Goal: Use online tool/utility: Utilize a website feature to perform a specific function

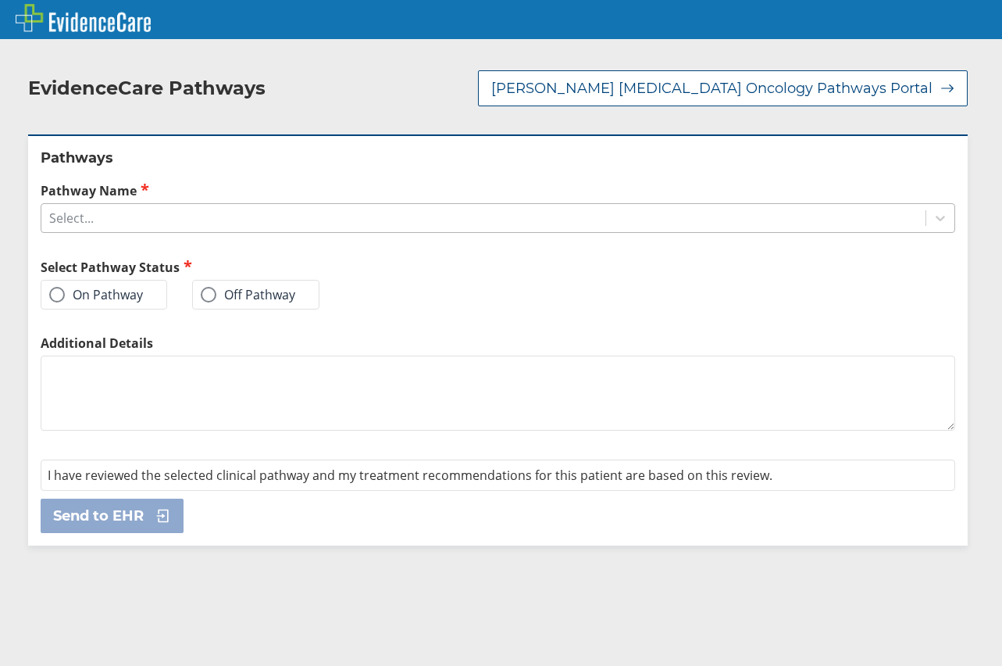
click at [173, 211] on div "Select..." at bounding box center [483, 218] width 884 height 27
click at [66, 209] on div "Select..." at bounding box center [71, 217] width 45 height 17
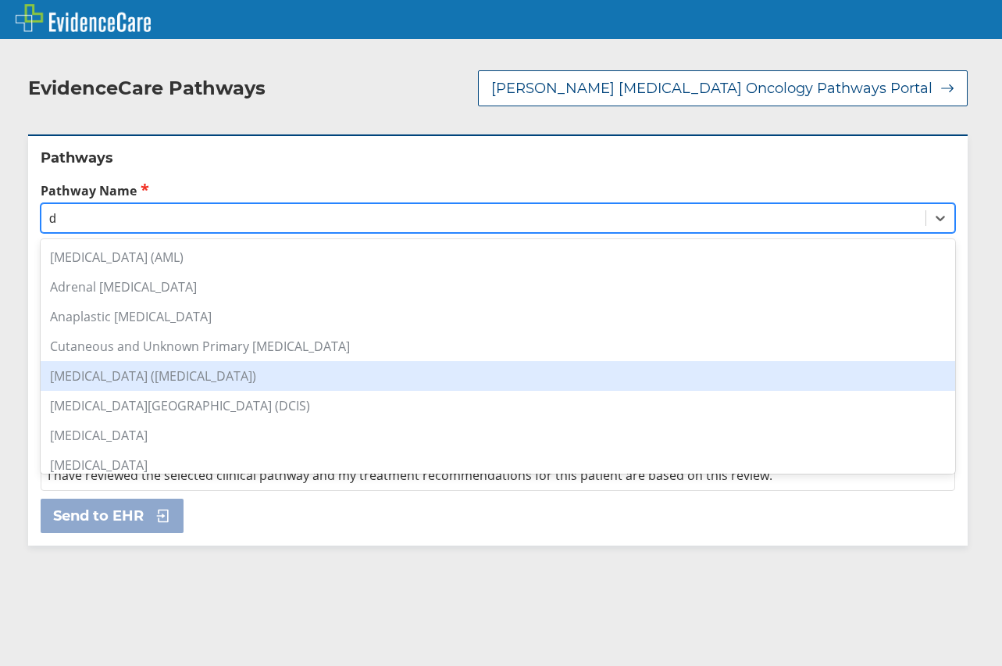
click at [116, 362] on div "[MEDICAL_DATA] ([MEDICAL_DATA])" at bounding box center [498, 376] width 915 height 30
type input "d"
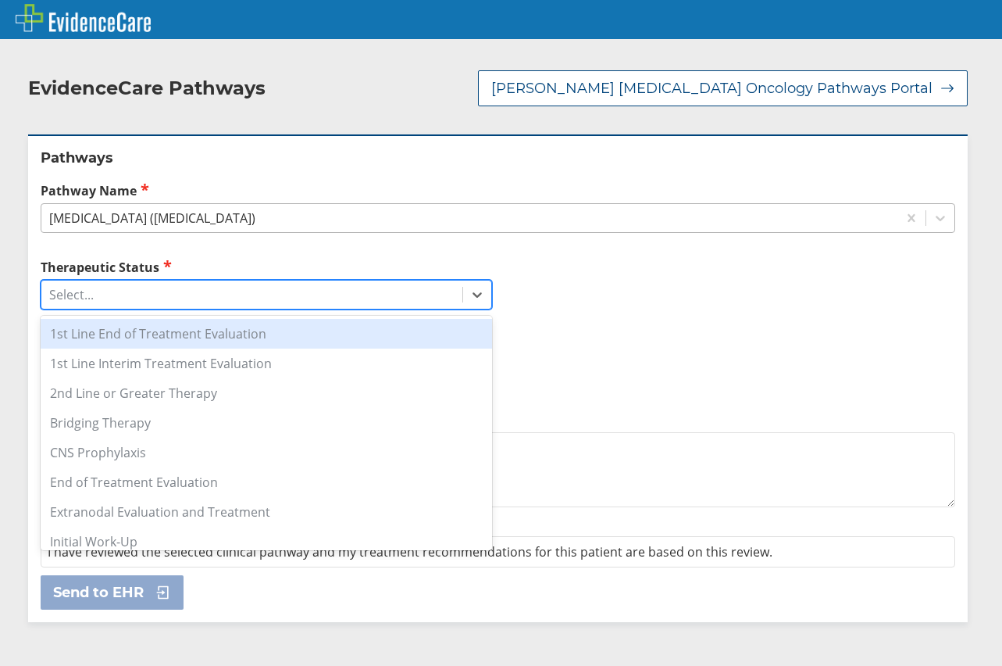
click at [70, 286] on div "Select..." at bounding box center [71, 294] width 45 height 17
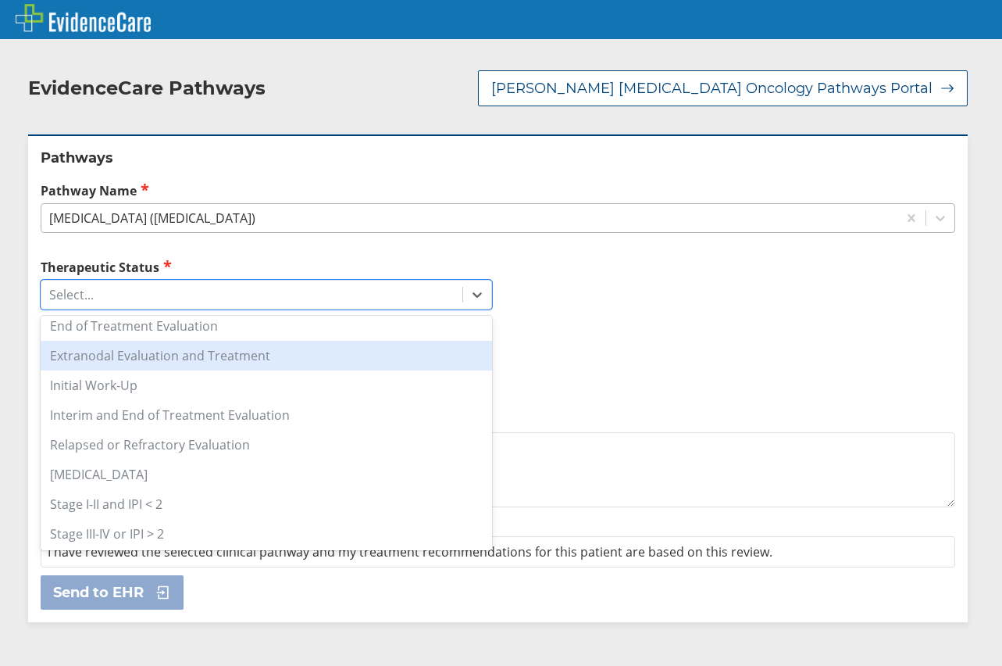
scroll to position [234, 0]
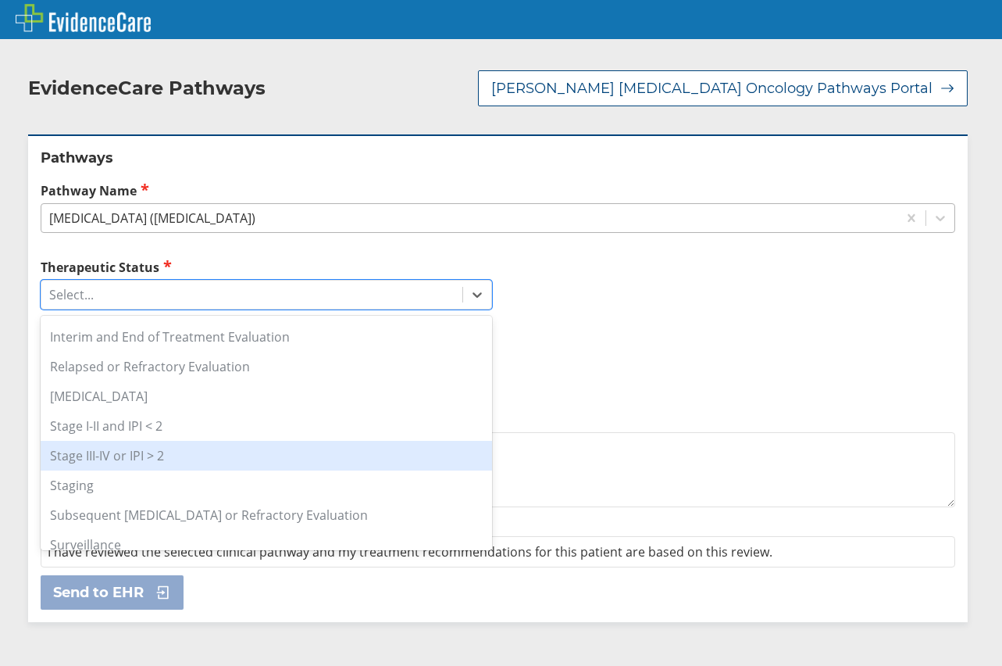
click at [234, 441] on div "Stage III-IV or IPI > 2" at bounding box center [267, 456] width 452 height 30
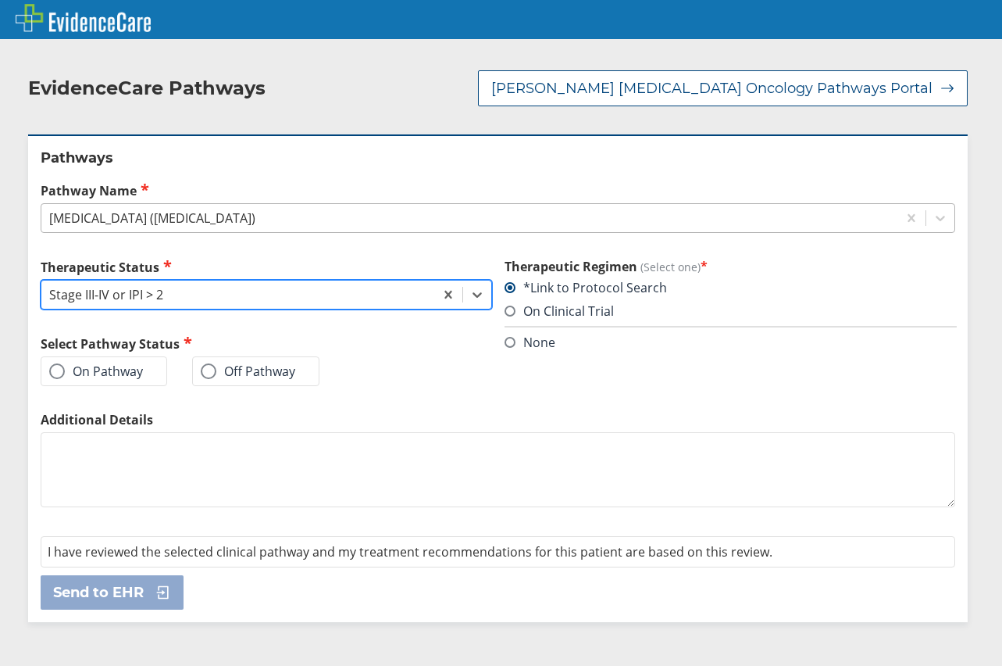
click at [179, 281] on div "Stage III-IV or IPI > 2" at bounding box center [237, 294] width 393 height 27
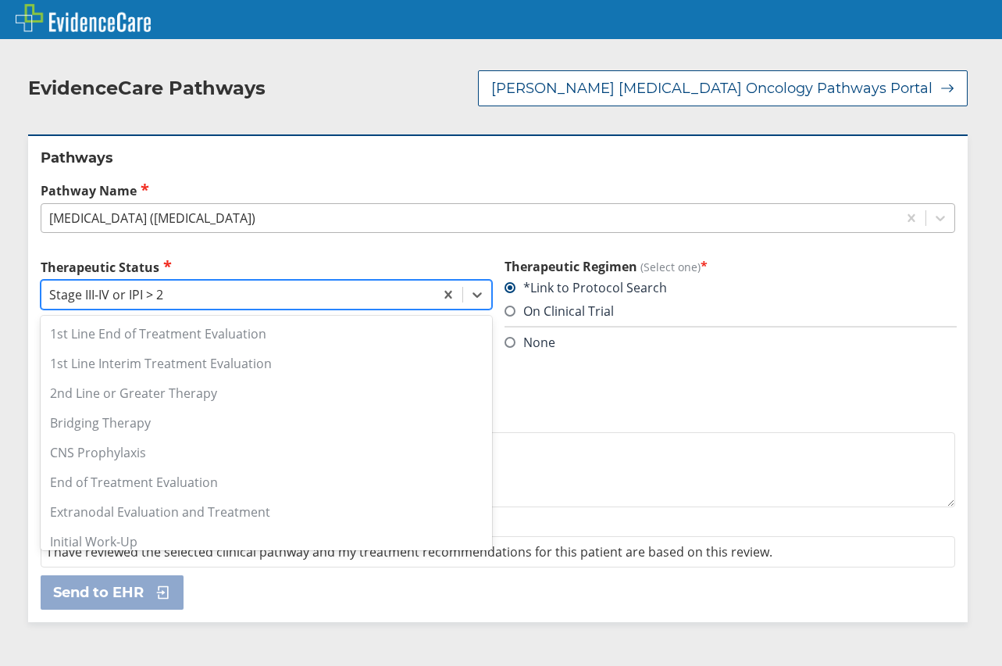
scroll to position [164, 0]
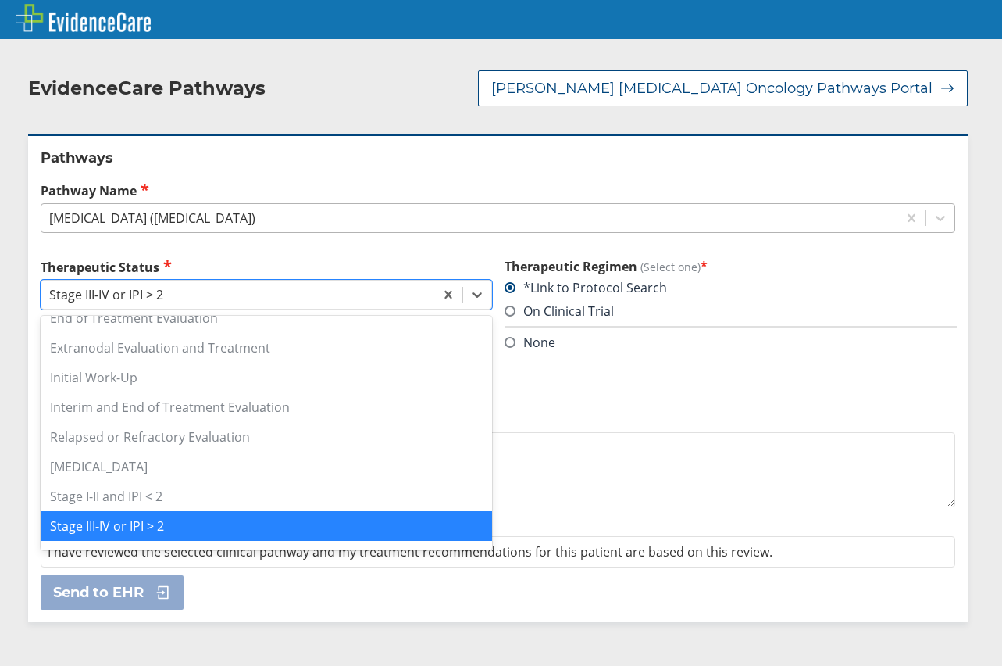
click at [170, 209] on div "[MEDICAL_DATA] ([MEDICAL_DATA])" at bounding box center [152, 217] width 206 height 17
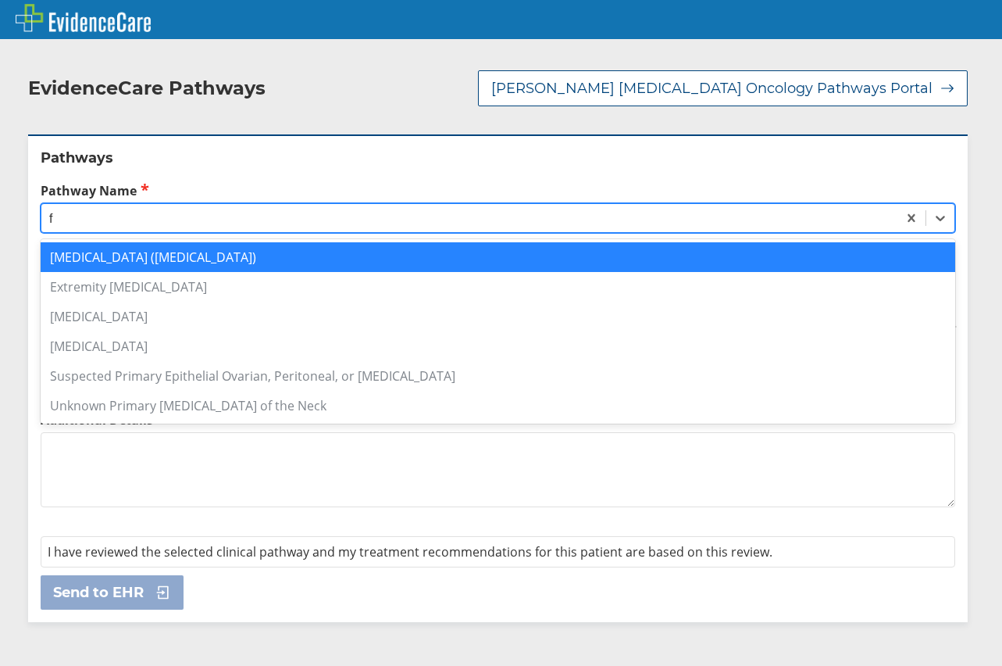
scroll to position [0, 0]
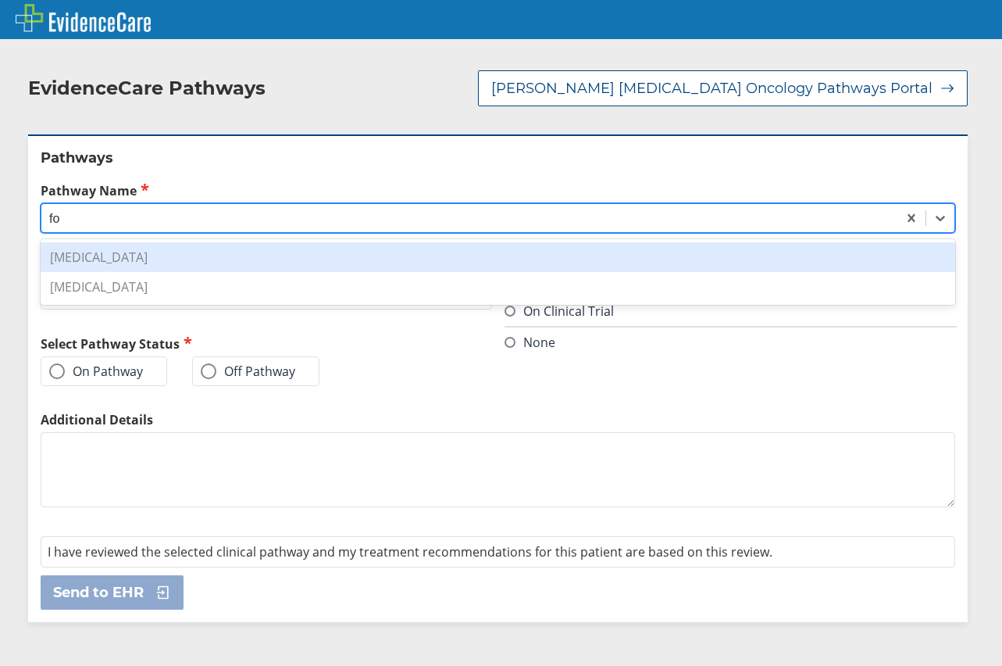
click at [224, 242] on div "[MEDICAL_DATA]" at bounding box center [498, 257] width 915 height 30
type input "fo"
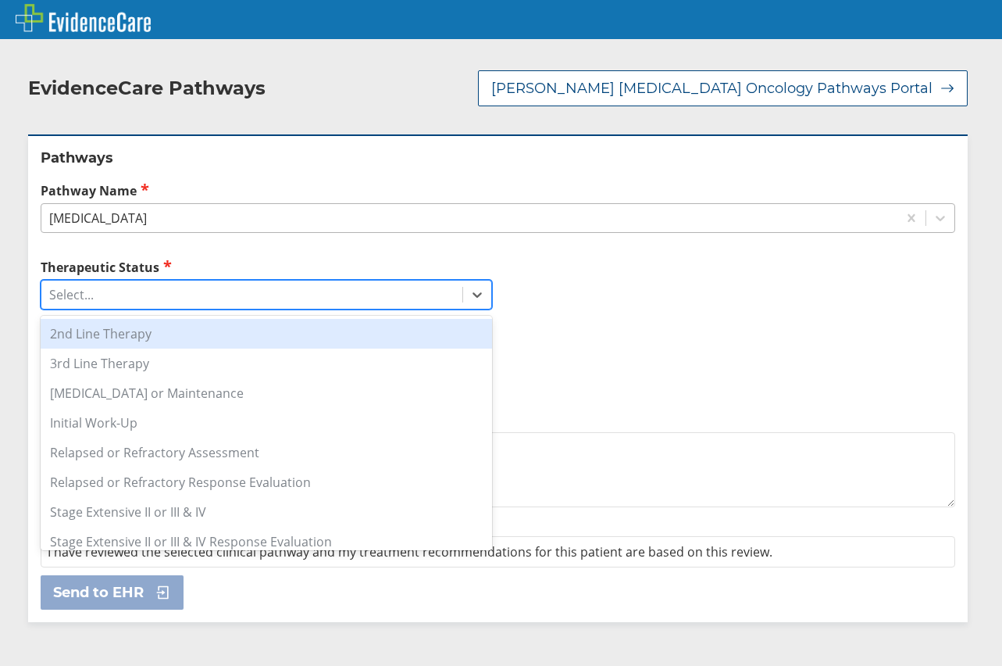
click at [200, 281] on div "Select..." at bounding box center [251, 294] width 421 height 27
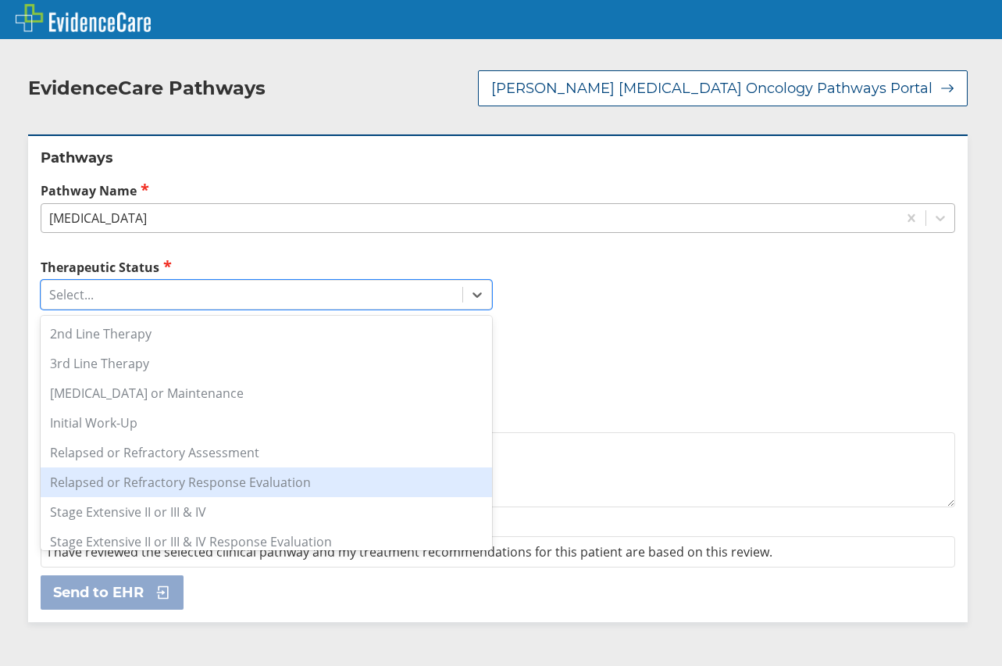
scroll to position [69, 0]
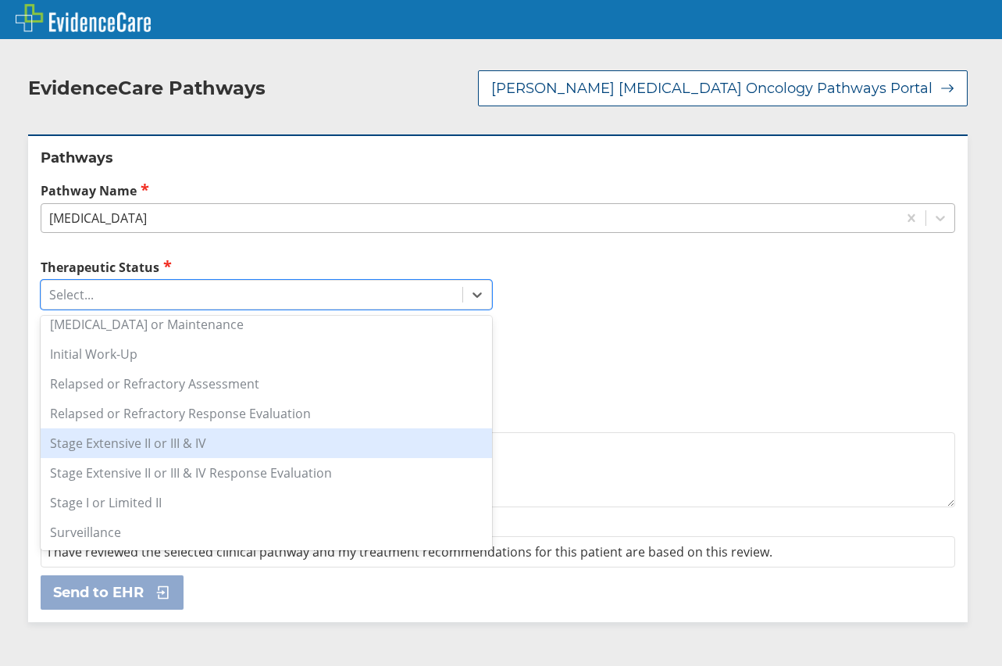
click at [365, 428] on div "Stage Extensive II or III & IV" at bounding box center [267, 443] width 452 height 30
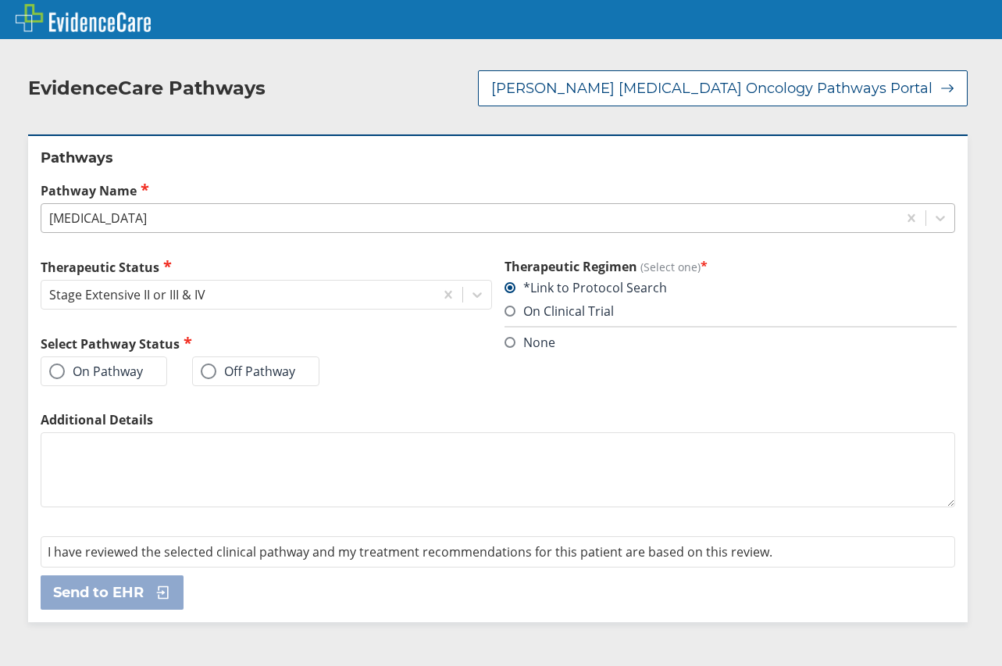
click at [57, 363] on span at bounding box center [57, 371] width 16 height 16
click at [0, 0] on input "On Pathway" at bounding box center [0, 0] width 0 height 0
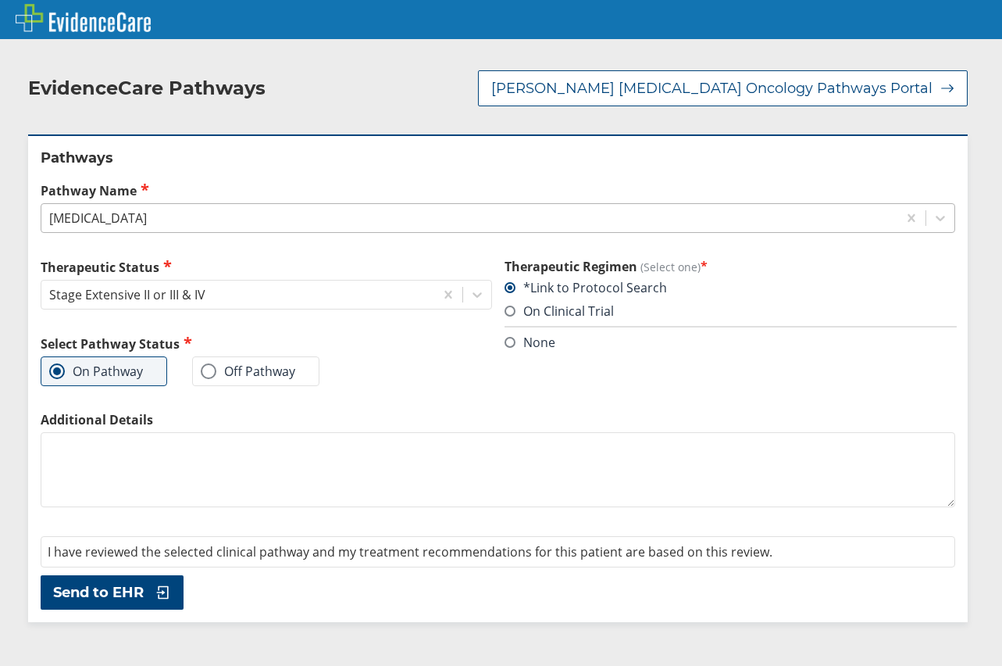
click at [295, 463] on textarea "Additional Details" at bounding box center [498, 469] width 915 height 75
type textarea "[MEDICAL_DATA] (grade 3B)"
click at [159, 584] on icon at bounding box center [159, 592] width 23 height 16
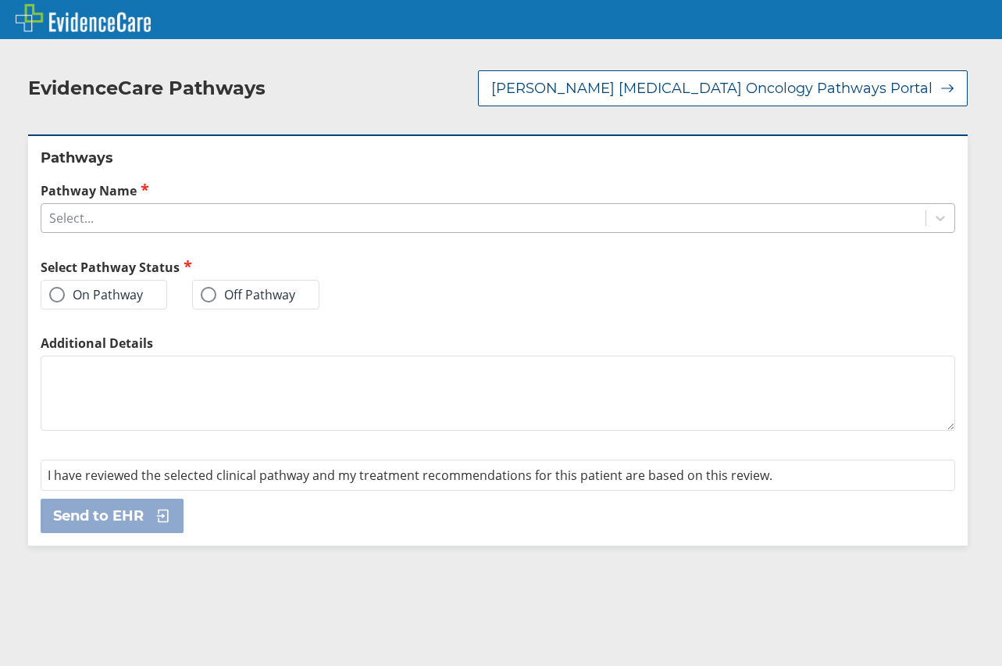
click at [68, 209] on div "Select..." at bounding box center [71, 217] width 45 height 17
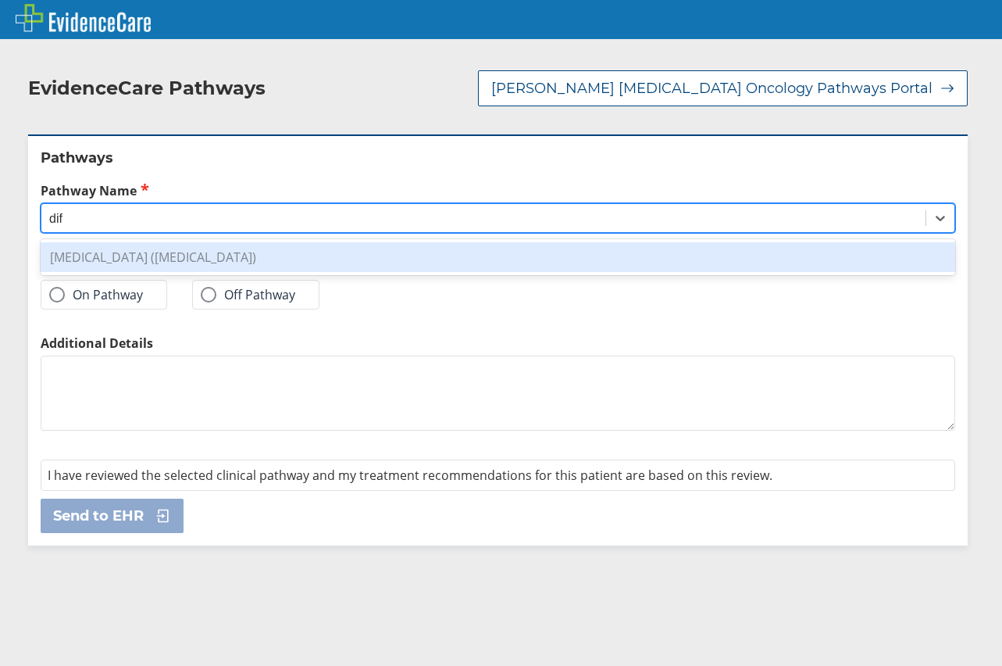
click at [84, 242] on div "[MEDICAL_DATA] ([MEDICAL_DATA])" at bounding box center [498, 257] width 915 height 30
type input "dif"
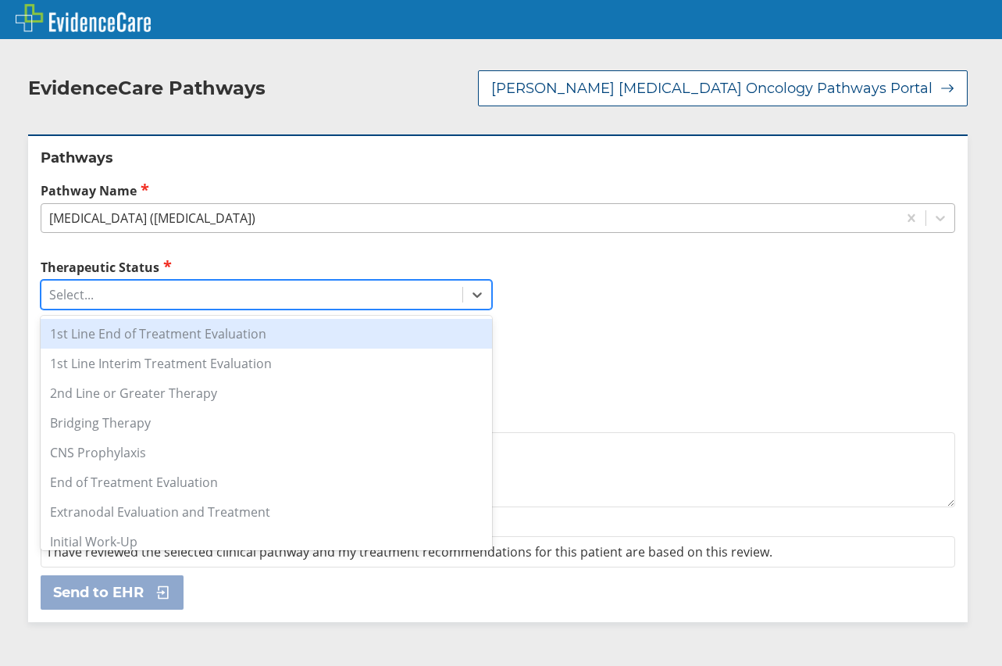
click at [245, 281] on div "Select..." at bounding box center [251, 294] width 421 height 27
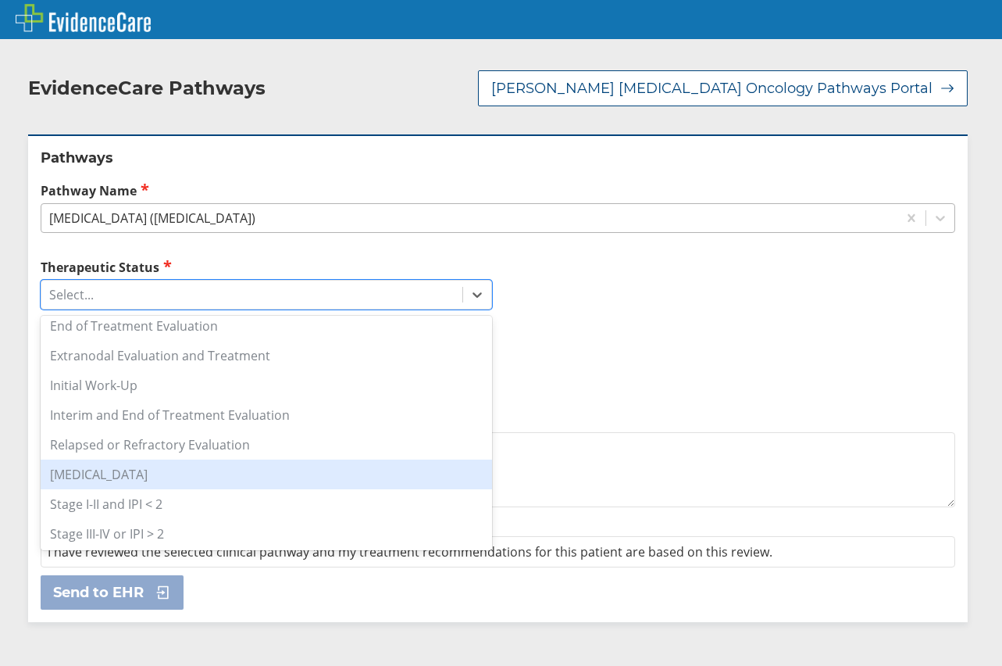
scroll to position [234, 0]
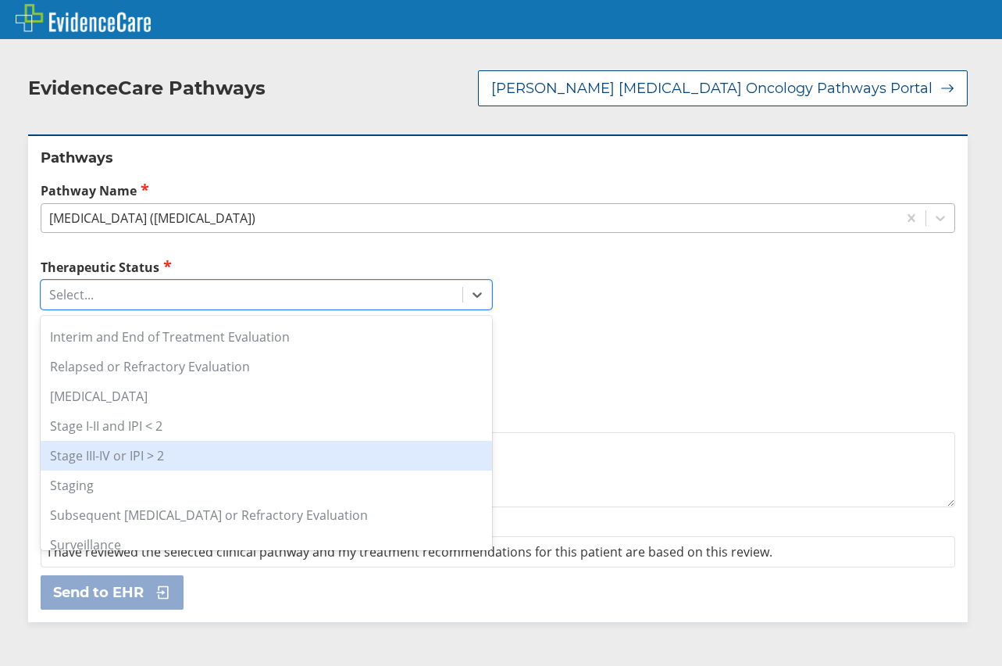
click at [217, 442] on div "Stage III-IV or IPI > 2" at bounding box center [267, 456] width 452 height 30
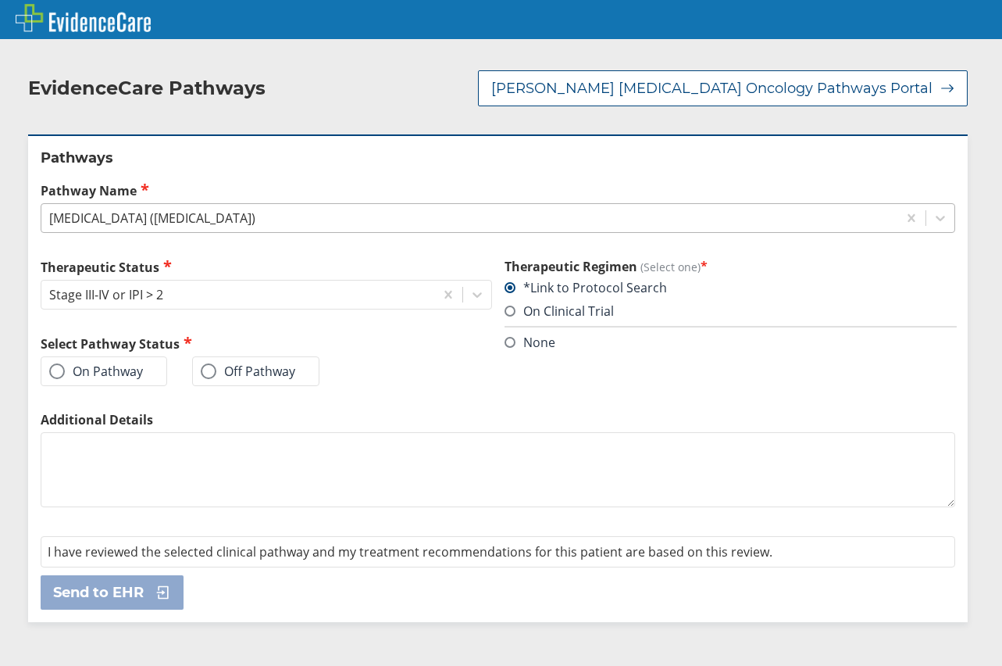
click at [60, 363] on span at bounding box center [57, 371] width 16 height 16
click at [0, 0] on input "On Pathway" at bounding box center [0, 0] width 0 height 0
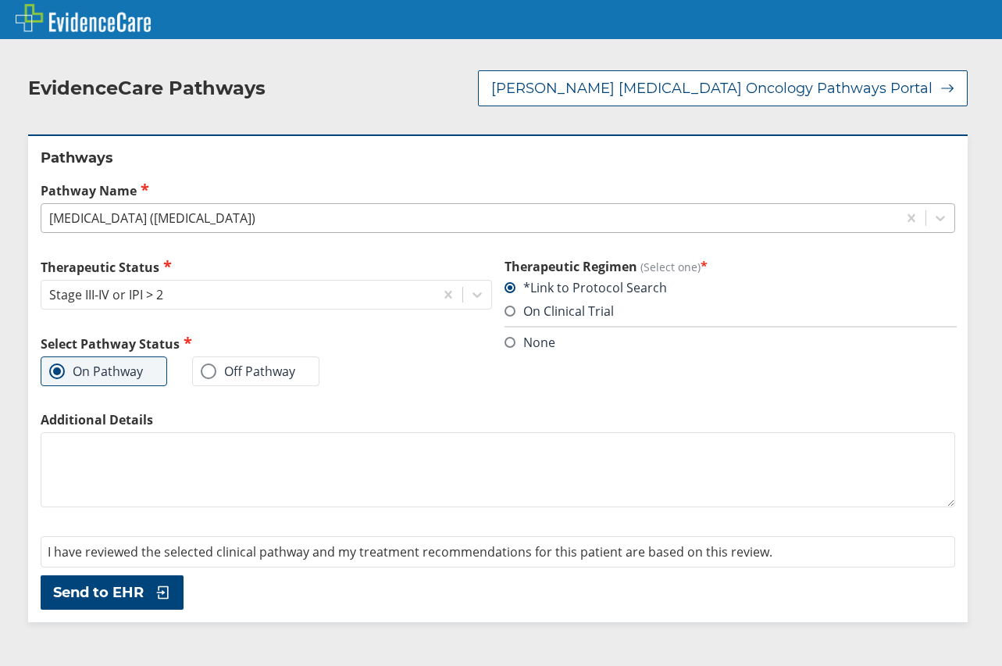
click at [163, 459] on textarea "Additional Details" at bounding box center [498, 469] width 915 height 75
type textarea "Stage IV Gray Zone lymphoma."
click at [162, 584] on icon at bounding box center [159, 592] width 23 height 16
